Goal: Information Seeking & Learning: Learn about a topic

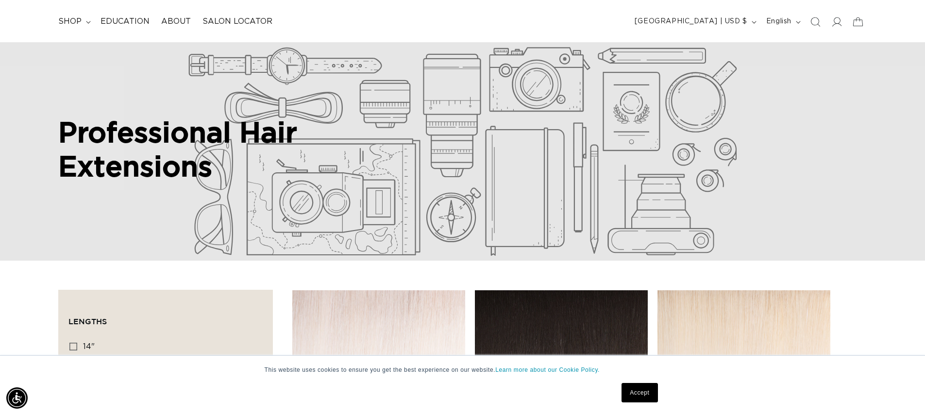
scroll to position [298, 0]
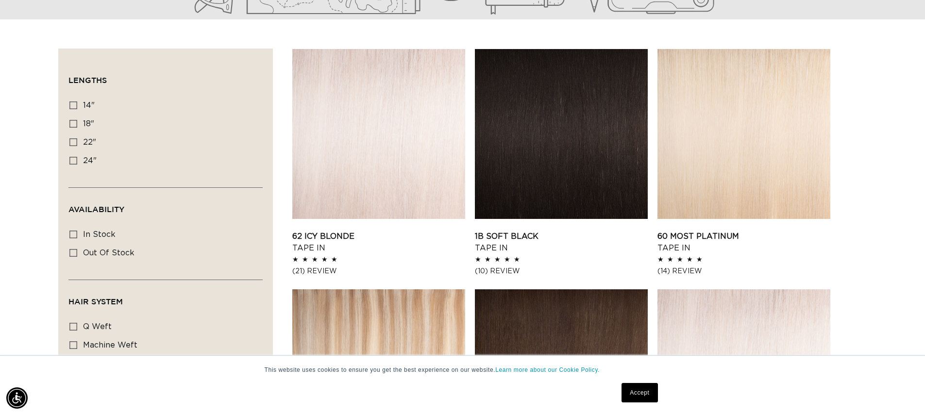
click at [638, 394] on link "Accept" at bounding box center [639, 392] width 36 height 19
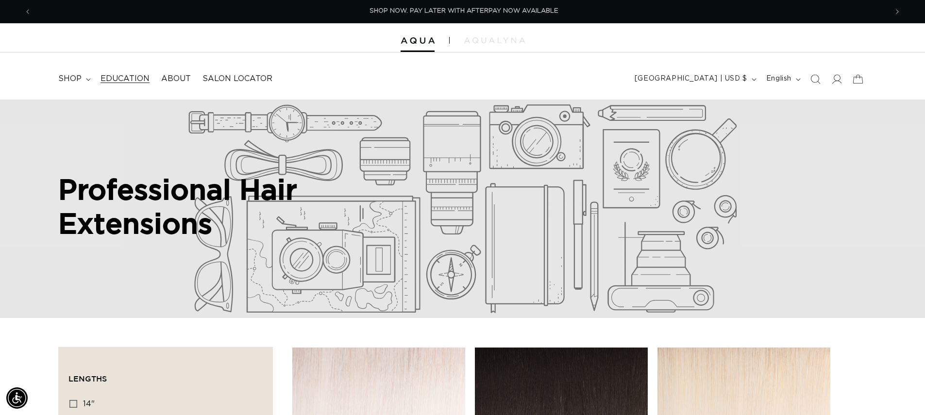
scroll to position [0, 1711]
click at [115, 80] on span "Education" at bounding box center [124, 79] width 49 height 10
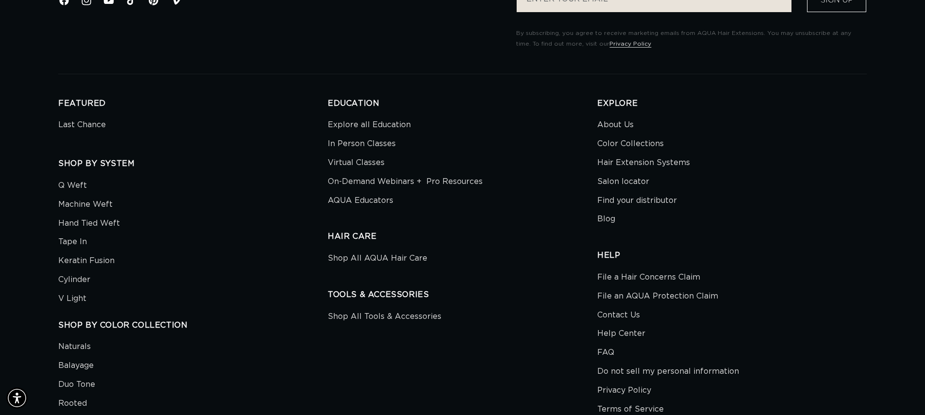
scroll to position [0, 1711]
click at [603, 214] on link "Blog" at bounding box center [606, 219] width 18 height 19
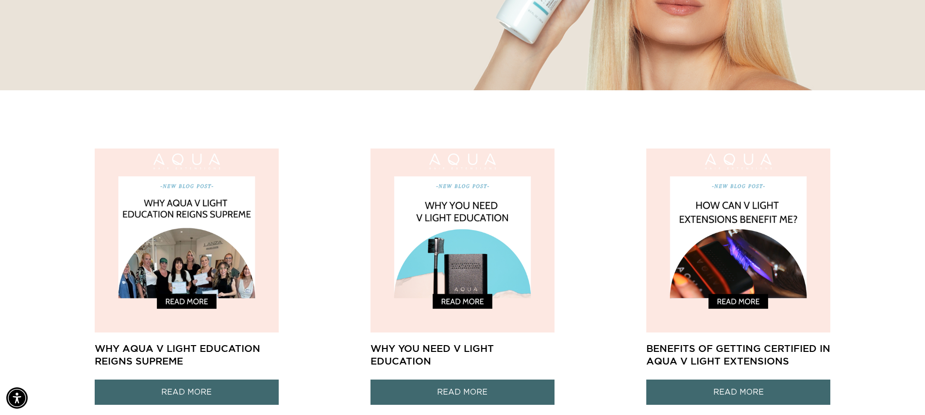
scroll to position [0, 856]
